Goal: Task Accomplishment & Management: Manage account settings

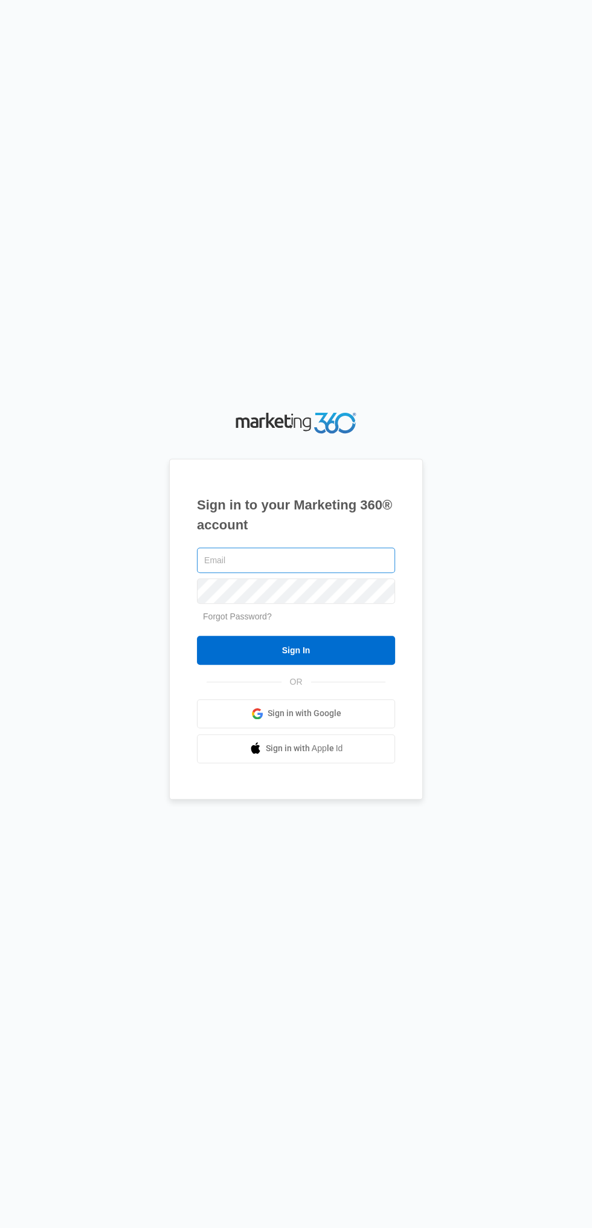
click at [317, 573] on input "text" at bounding box center [296, 560] width 198 height 25
type input "[EMAIL_ADDRESS][DOMAIN_NAME]"
click at [197, 636] on input "Sign In" at bounding box center [296, 650] width 198 height 29
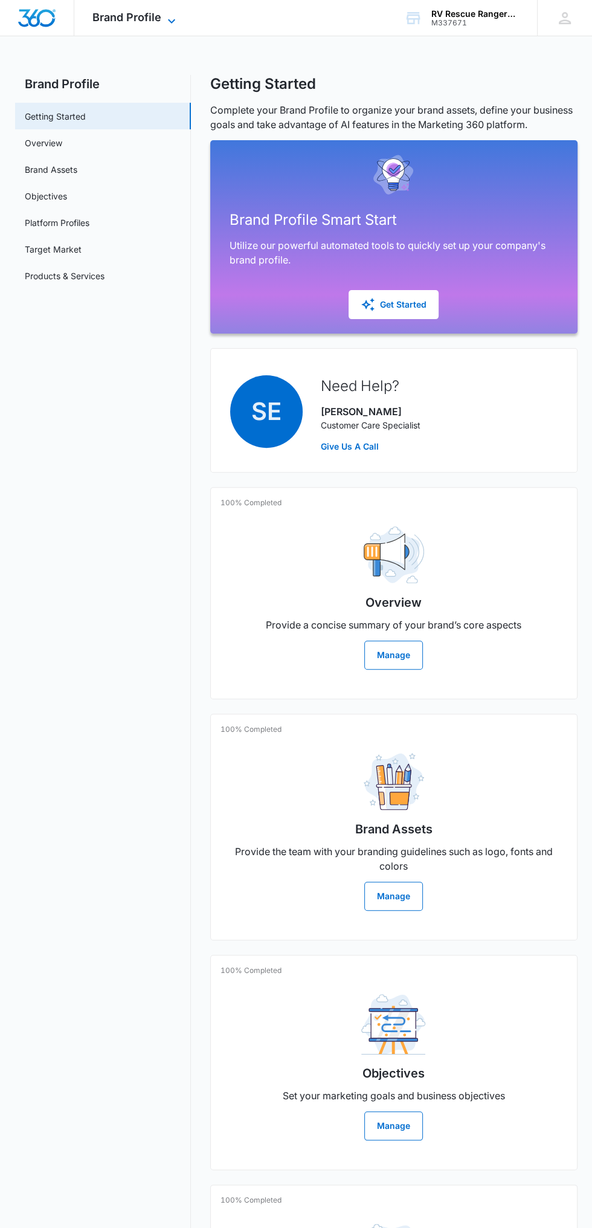
click at [148, 18] on span "Brand Profile" at bounding box center [126, 17] width 69 height 13
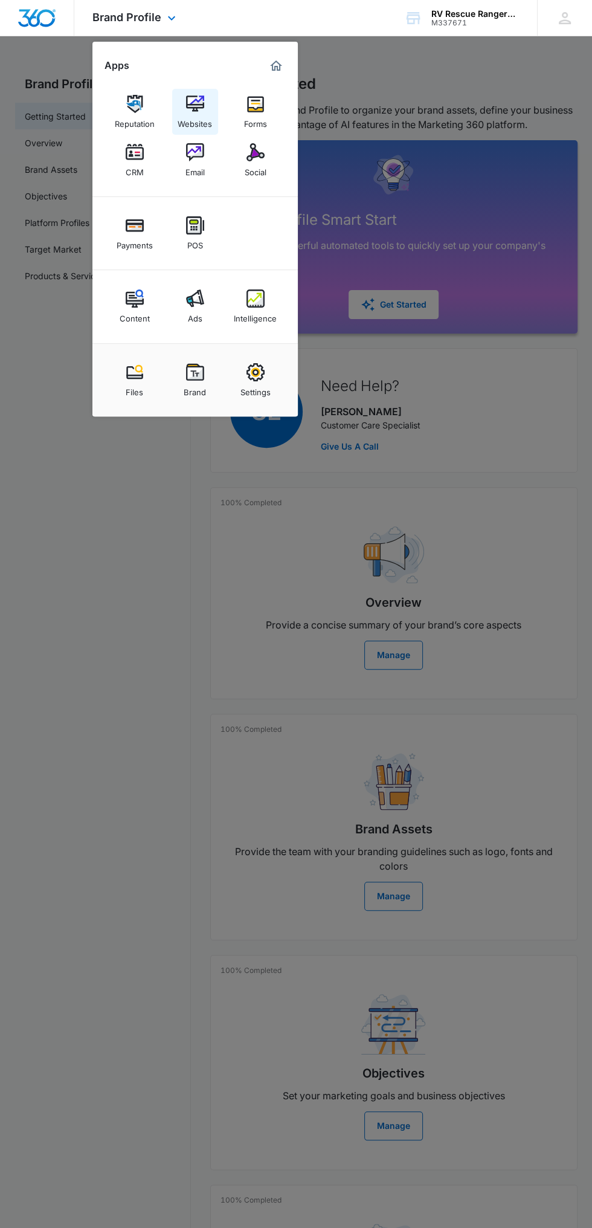
click at [203, 109] on img at bounding box center [195, 104] width 18 height 18
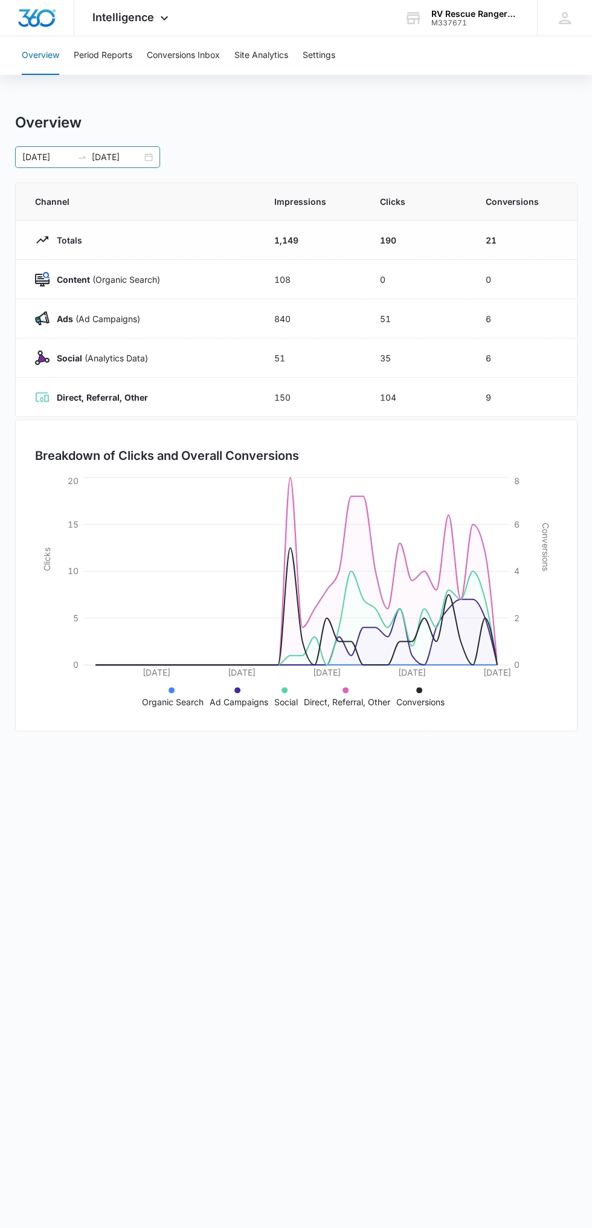
click at [141, 157] on input "[DATE]" at bounding box center [117, 157] width 50 height 13
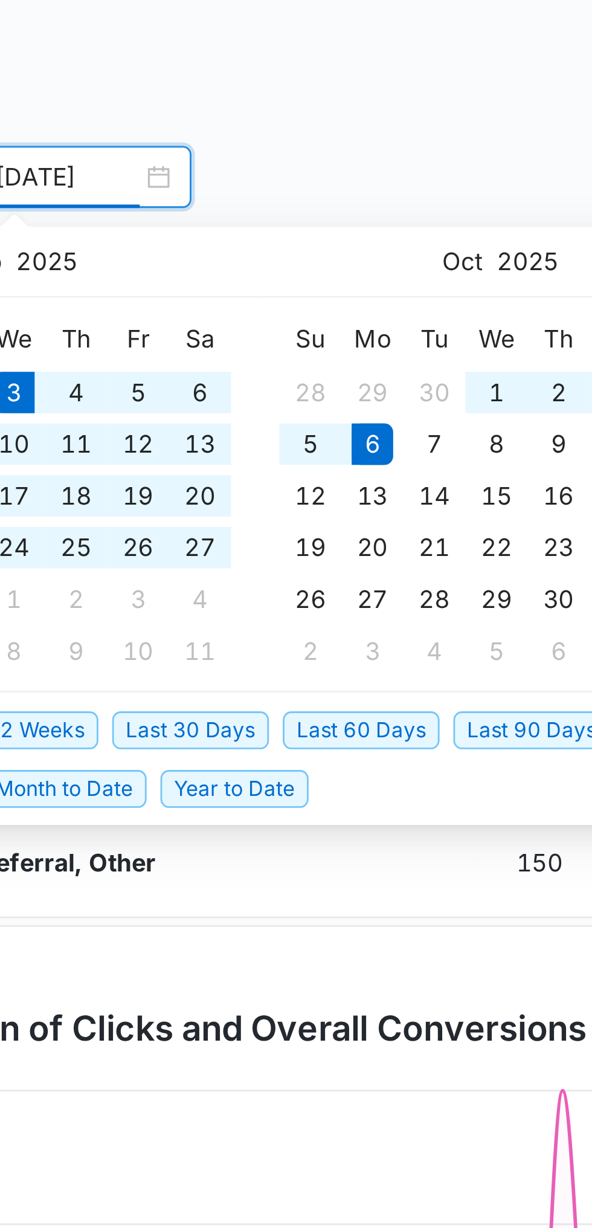
click at [221, 155] on div "[DATE] [DATE] [DATE] Su Mo Tu We Th Fr Sa 31 1 2 3 4 5 6 7 8 9 10 11 12 13 14 1…" at bounding box center [296, 157] width 563 height 22
